Goal: Information Seeking & Learning: Learn about a topic

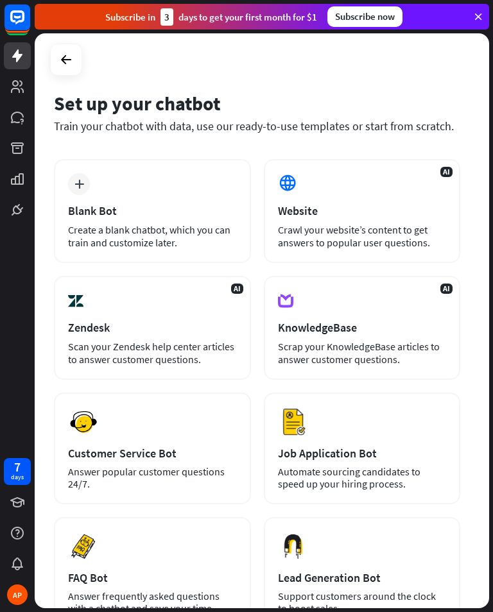
click at [0, 0] on icon at bounding box center [0, 0] width 0 height 0
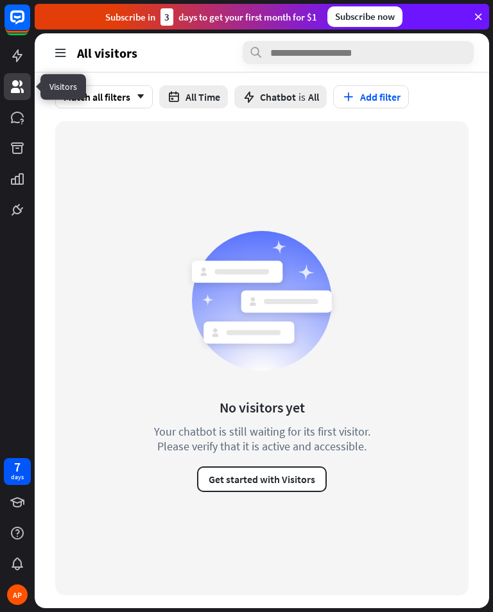
click at [299, 485] on button "Get started with Visitors" at bounding box center [262, 479] width 130 height 26
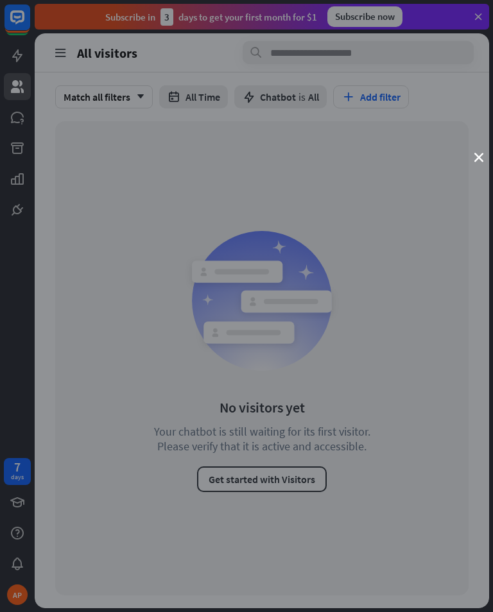
click at [475, 158] on icon "close" at bounding box center [478, 157] width 9 height 9
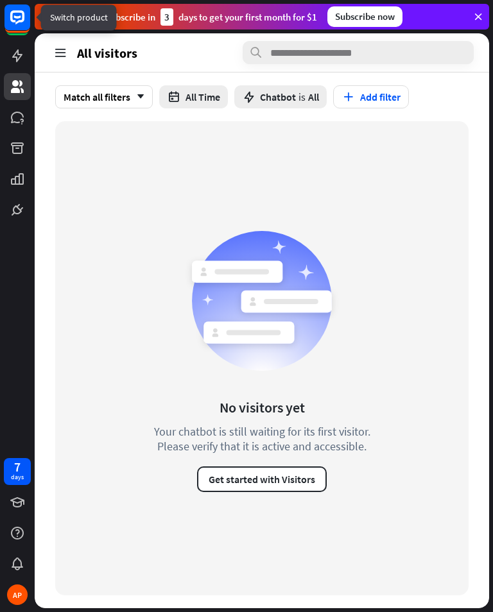
click at [22, 29] on rect at bounding box center [17, 17] width 26 height 26
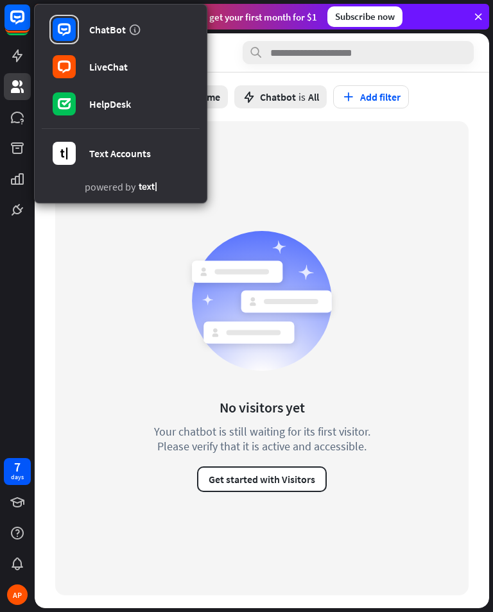
click at [140, 67] on link "LiveChat" at bounding box center [121, 67] width 158 height 36
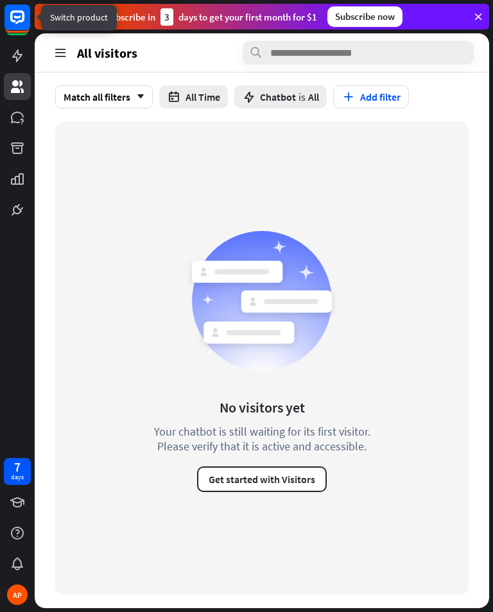
click at [12, 16] on rect at bounding box center [17, 17] width 26 height 26
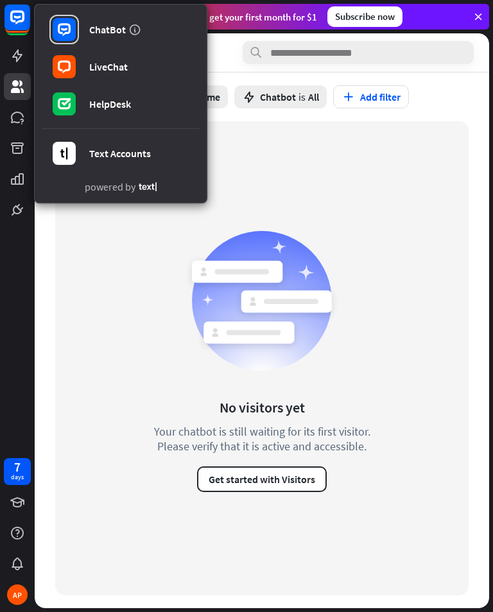
click at [35, 319] on section "No visitors yet Your chatbot is still waiting for its first visitor. Please ver…" at bounding box center [262, 364] width 454 height 487
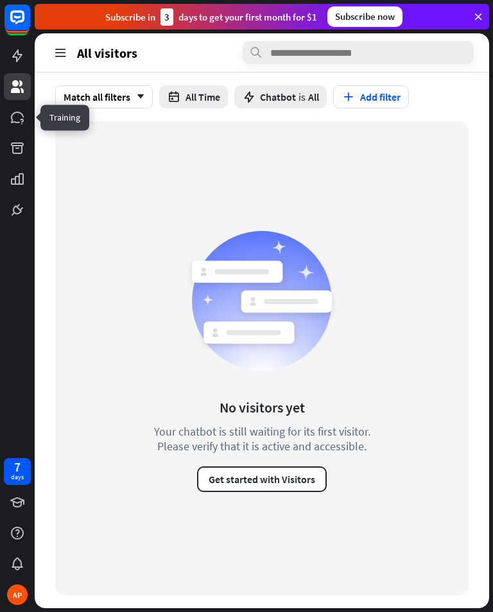
click at [0, 0] on icon at bounding box center [0, 0] width 0 height 0
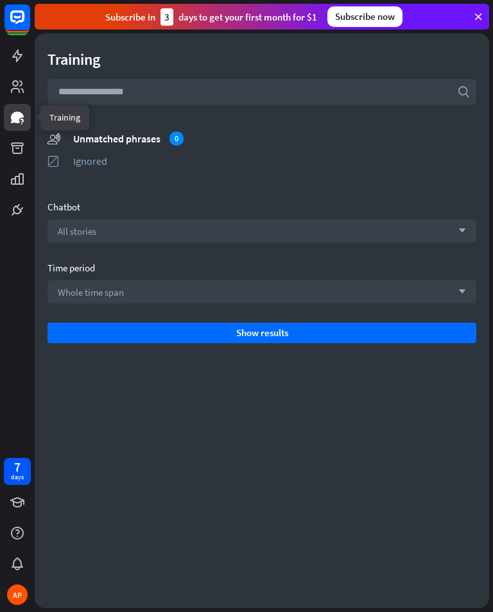
click at [260, 92] on input "text" at bounding box center [261, 92] width 428 height 26
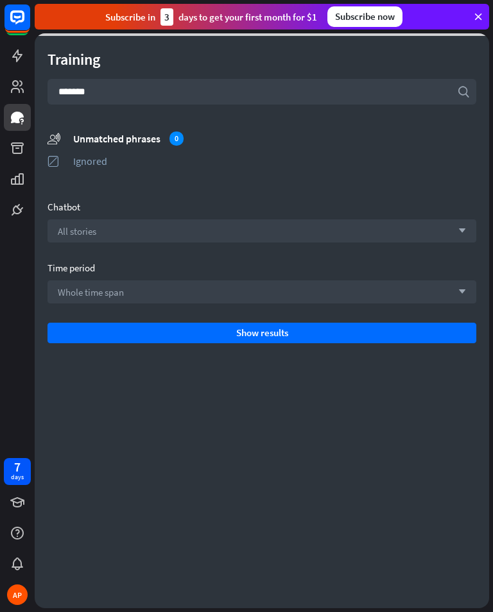
type input "*******"
click at [263, 334] on button "Show results" at bounding box center [261, 333] width 428 height 21
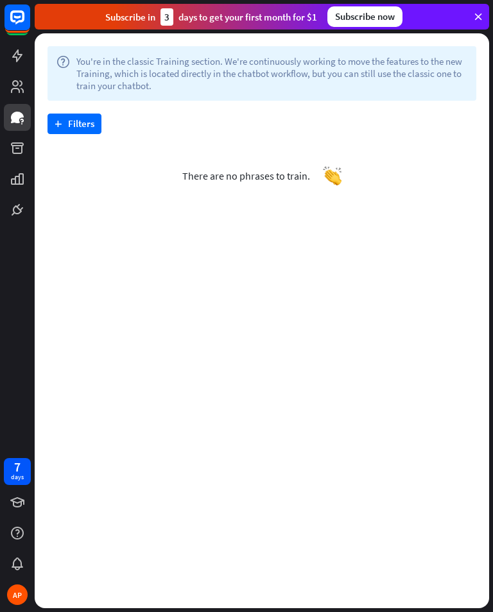
click at [24, 33] on icon at bounding box center [17, 21] width 26 height 26
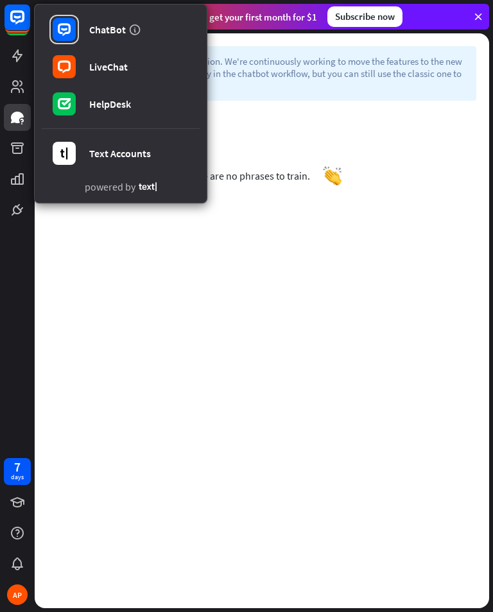
click at [15, 282] on div "ChatBot LiveChat HelpDesk Text Accounts powered by 7 days AP" at bounding box center [17, 306] width 35 height 612
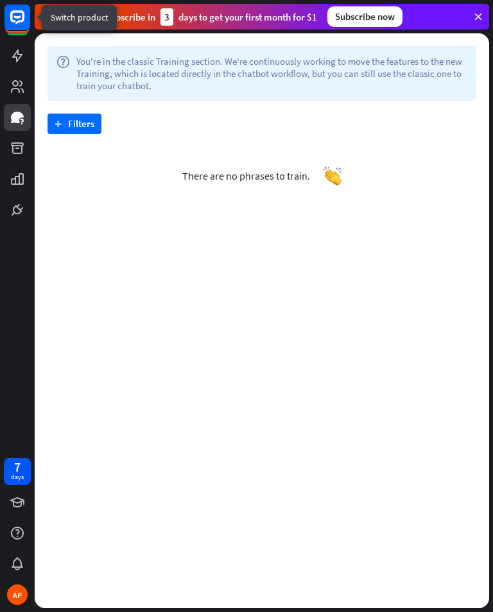
click at [17, 27] on rect at bounding box center [17, 17] width 26 height 26
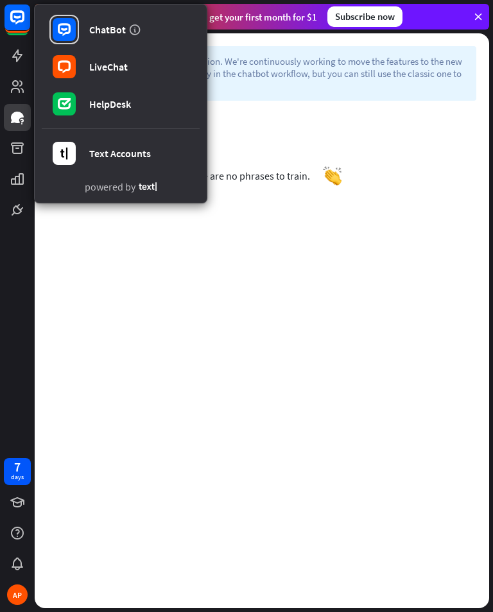
click at [97, 29] on div "ChatBot" at bounding box center [107, 29] width 37 height 13
